Goal: Task Accomplishment & Management: Manage account settings

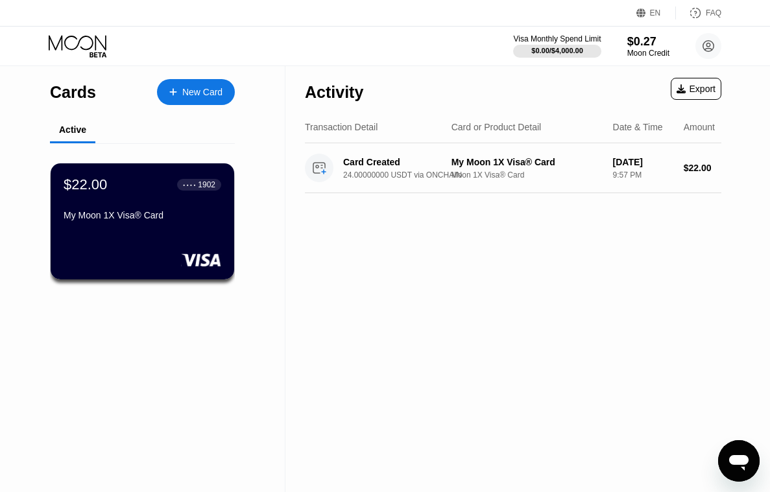
click at [29, 323] on div "Cards New Card Active $22.00 ● ● ● ● 1902 My Moon 1X Visa® Card" at bounding box center [142, 279] width 285 height 426
click at [132, 233] on div "$22.00 ● ● ● ● 1902 My Moon 1X Visa® Card" at bounding box center [142, 221] width 185 height 117
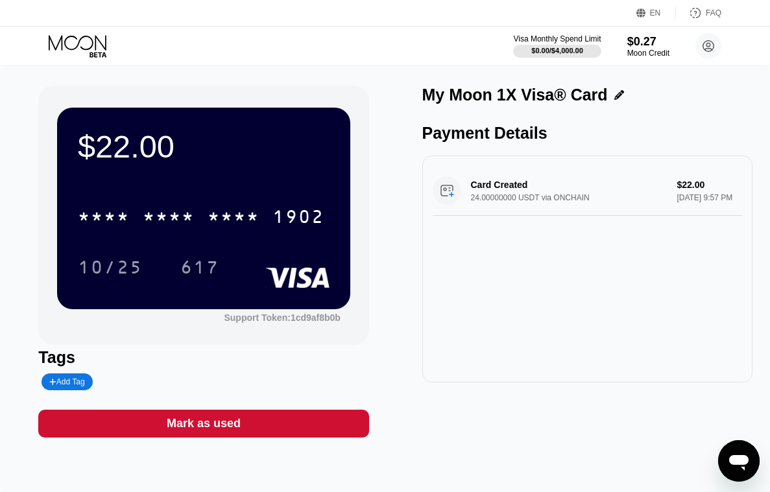
click at [549, 216] on div "Card Created 24.00000000 USDT via ONCHAIN $22.00 [DATE] 9:57 PM" at bounding box center [586, 191] width 309 height 50
click at [511, 206] on div "Card Created 24.00000000 USDT via ONCHAIN $22.00 [DATE] 9:57 PM" at bounding box center [586, 191] width 309 height 50
click at [238, 279] on div "617" at bounding box center [209, 267] width 58 height 32
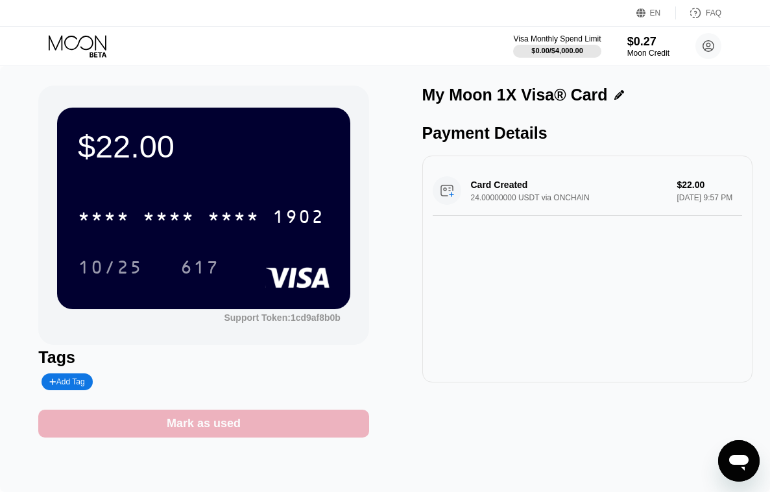
click at [234, 423] on div "Mark as used" at bounding box center [204, 423] width 74 height 15
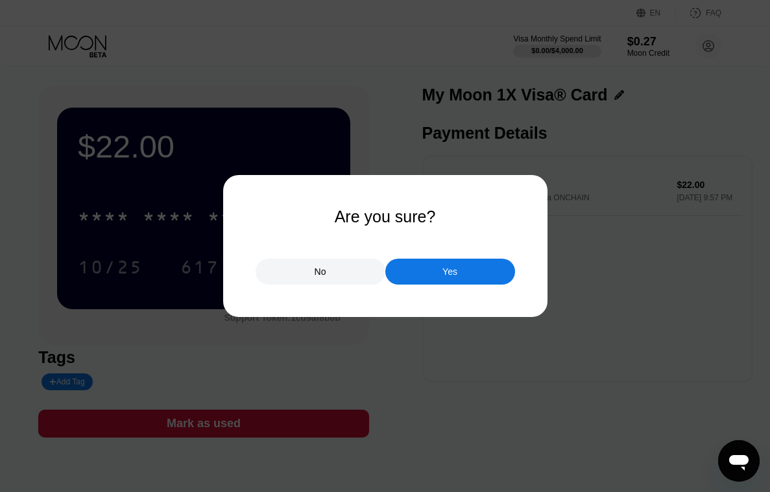
click at [340, 277] on div "No" at bounding box center [320, 272] width 130 height 26
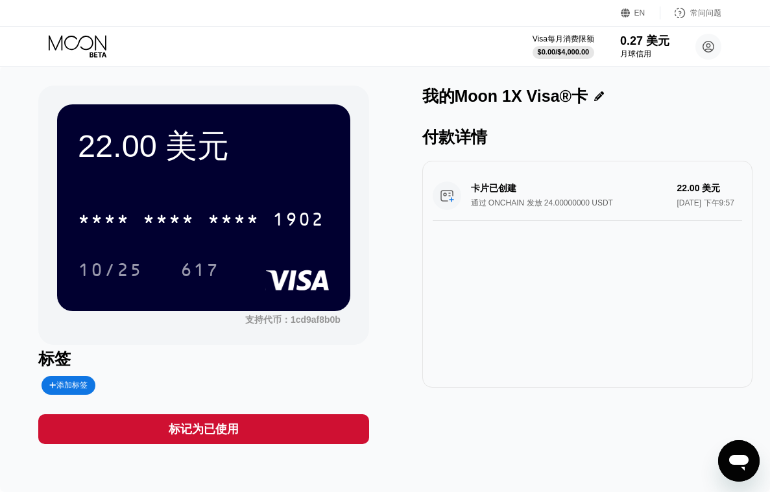
click at [470, 282] on div "卡片已创建 通过 ONCHAIN 发放 24.00000000 USDT 22.00 美元 [DATE] 下午9:57" at bounding box center [587, 274] width 330 height 227
click at [515, 328] on div "卡片已创建 通过 ONCHAIN 发放 24.00000000 USDT 22.00 美元 [DATE] 下午9:57" at bounding box center [587, 274] width 330 height 227
click at [620, 207] on div "卡片已创建 通过 ONCHAIN 发放 24.00000000 USDT 22.00 美元 [DATE] 下午9:57" at bounding box center [586, 196] width 309 height 50
click at [11, 275] on div "22.00 美元 * * * * * * * * * * * * 1902 10/25 617 支持代币： 1cd9af8b0b 标签 添加标签 标记为已使用…" at bounding box center [385, 279] width 770 height 426
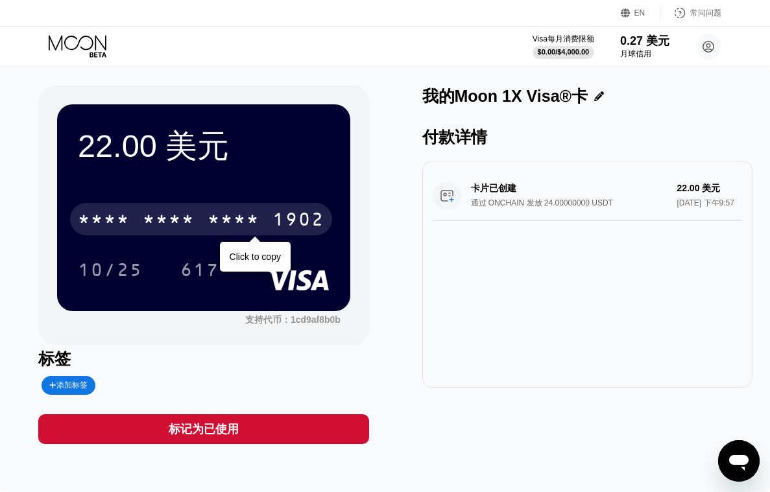
click at [169, 213] on font "*" at bounding box center [162, 221] width 13 height 21
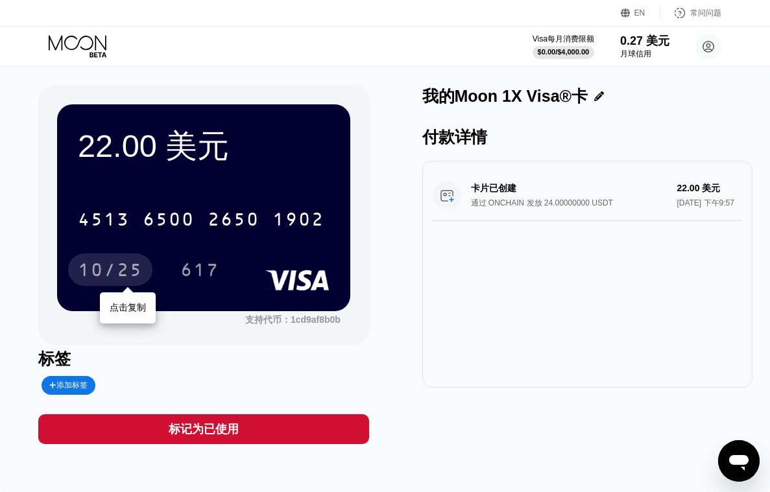
click at [116, 261] on font "10/25" at bounding box center [110, 271] width 65 height 21
